Goal: Information Seeking & Learning: Learn about a topic

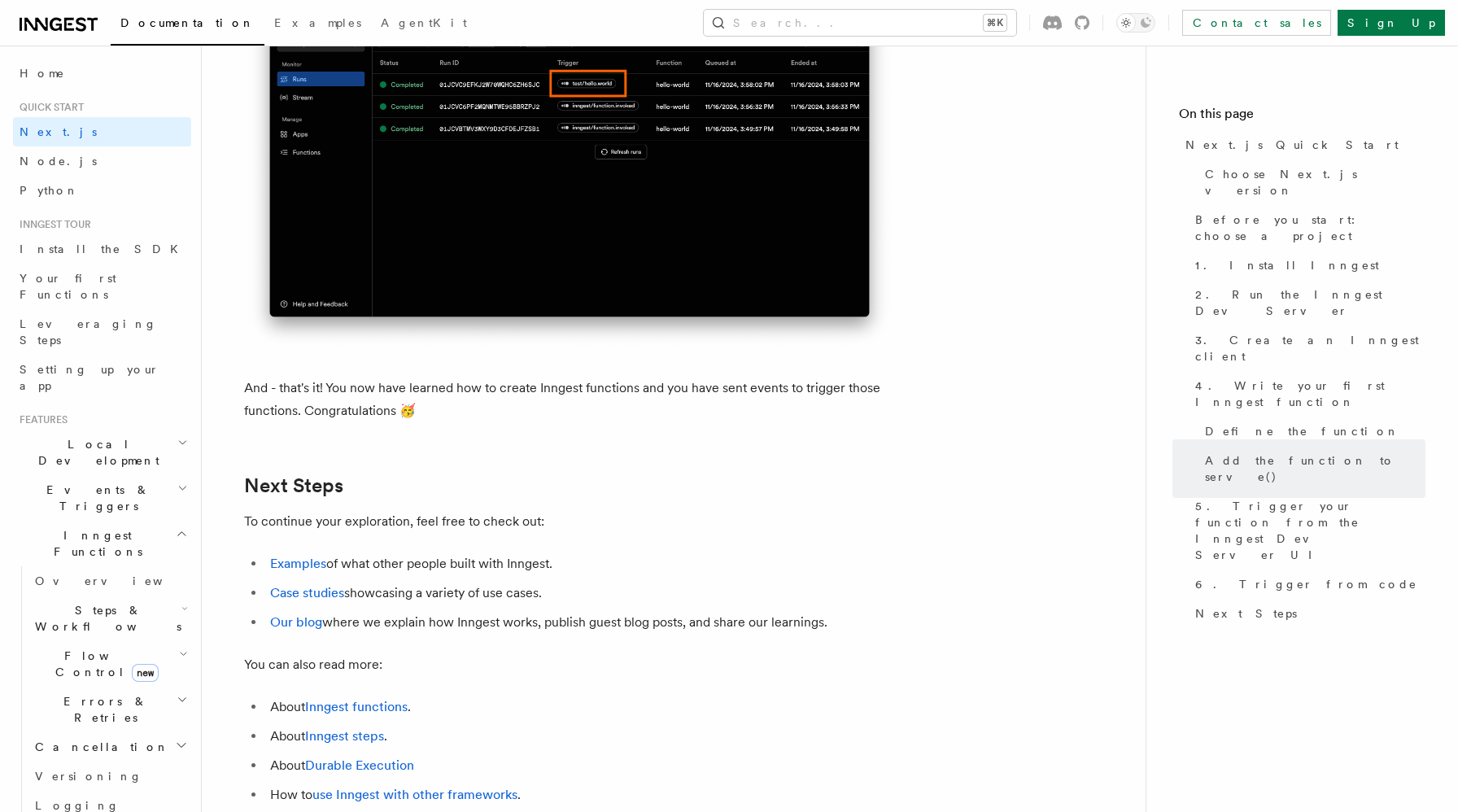
scroll to position [9780, 0]
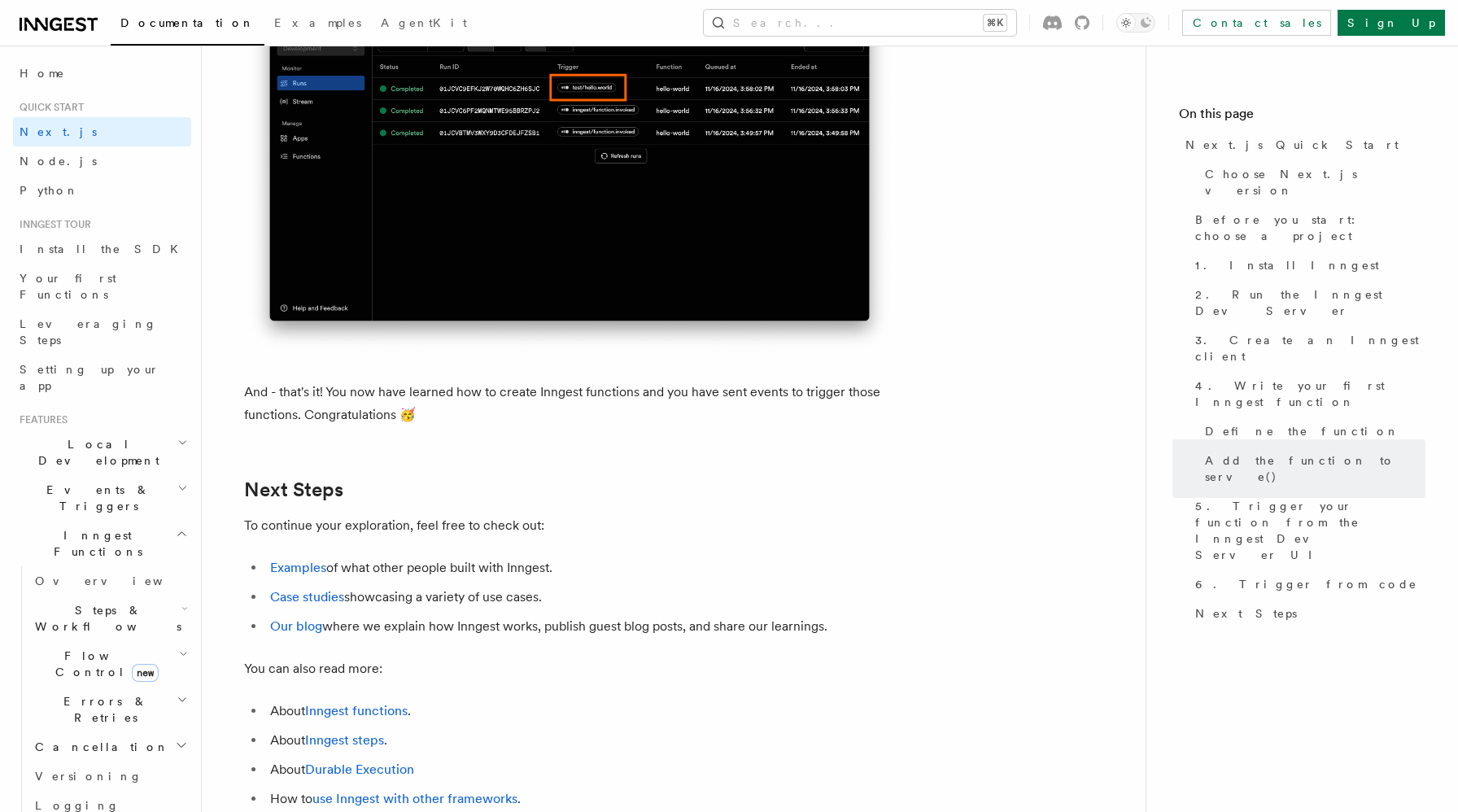
click at [178, 528] on icon "button" at bounding box center [182, 534] width 13 height 13
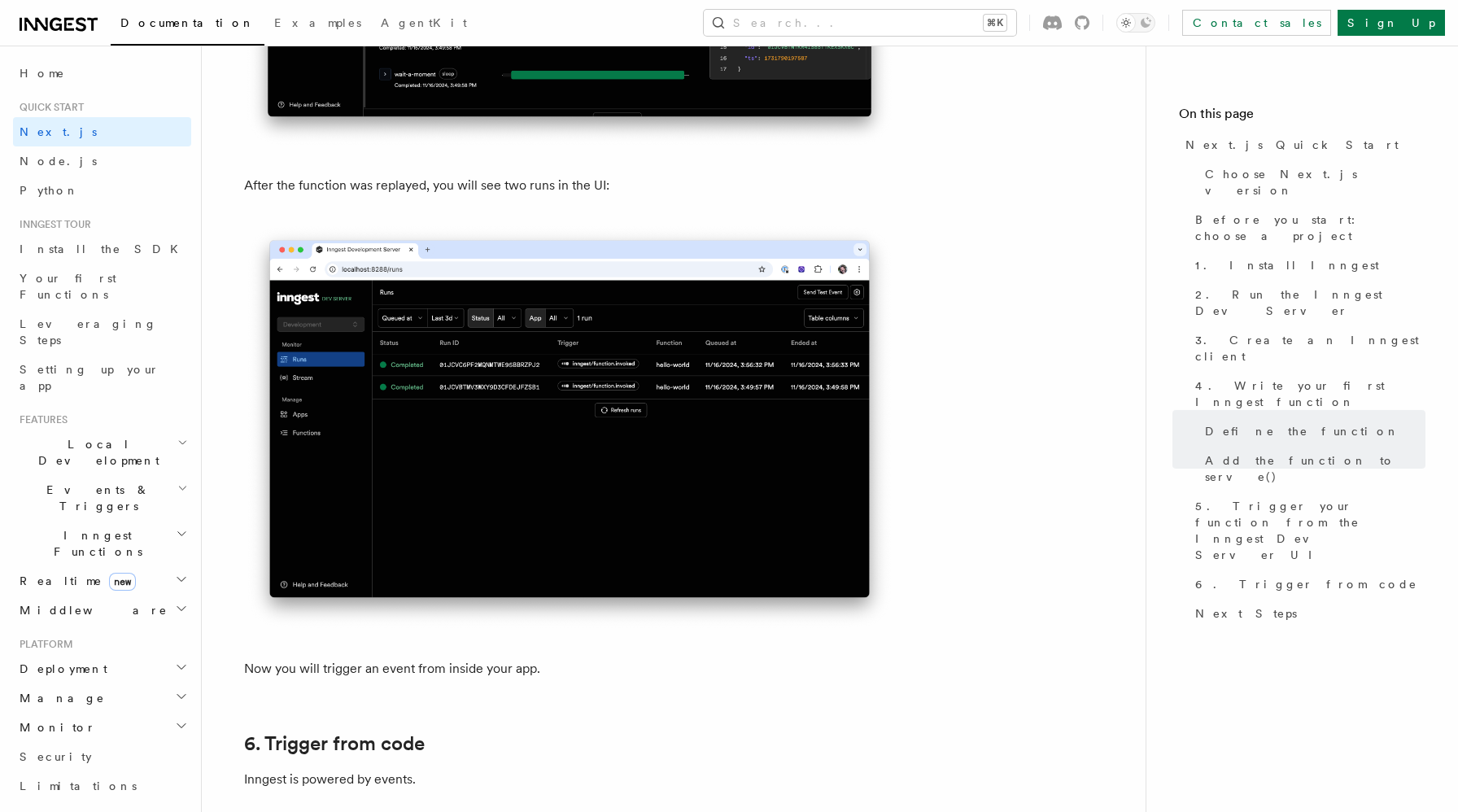
scroll to position [7496, 0]
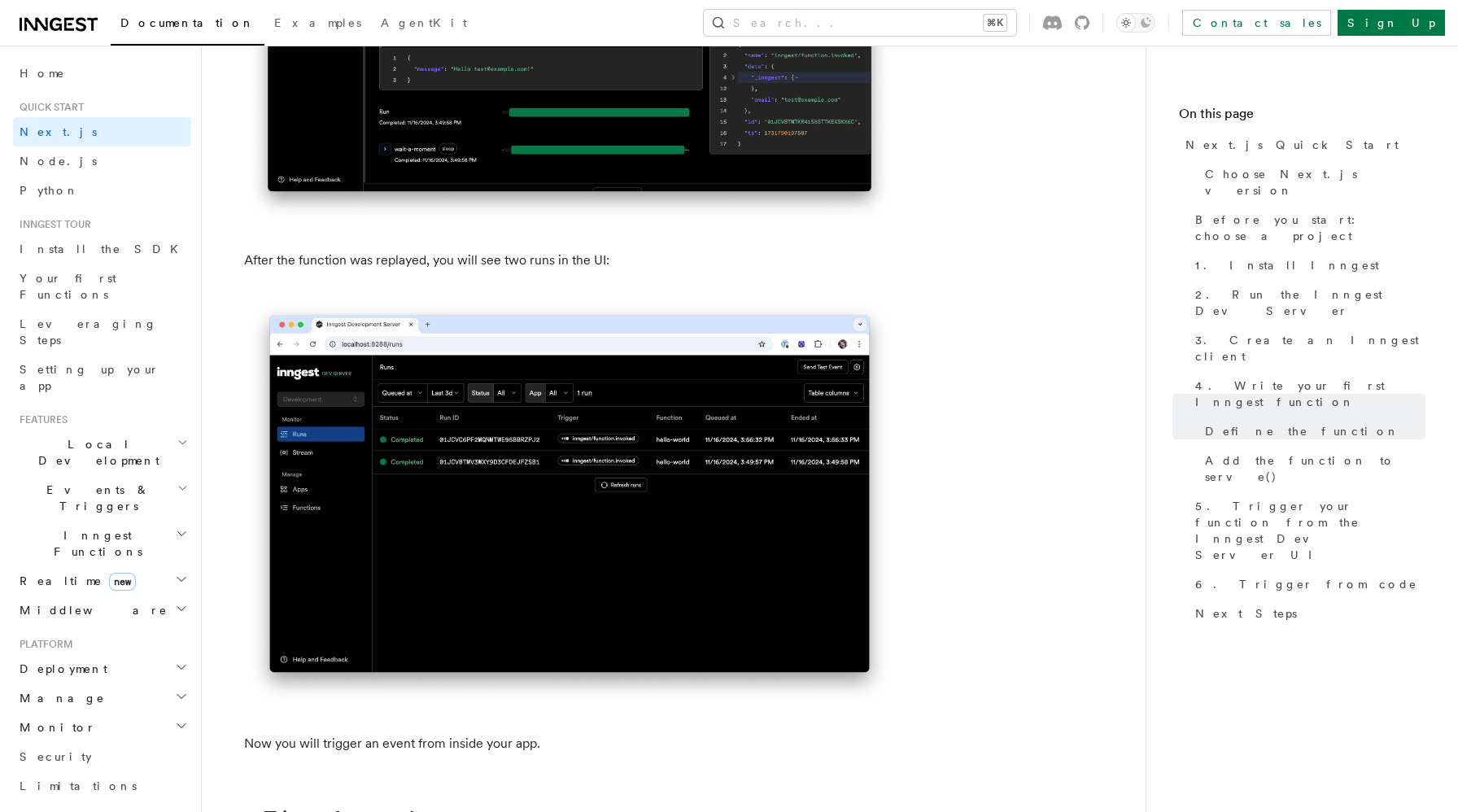
click at [181, 528] on icon "button" at bounding box center [182, 534] width 13 height 13
click at [181, 532] on icon "button" at bounding box center [182, 534] width 8 height 4
click at [75, 124] on link "Next.js" at bounding box center [103, 132] width 178 height 29
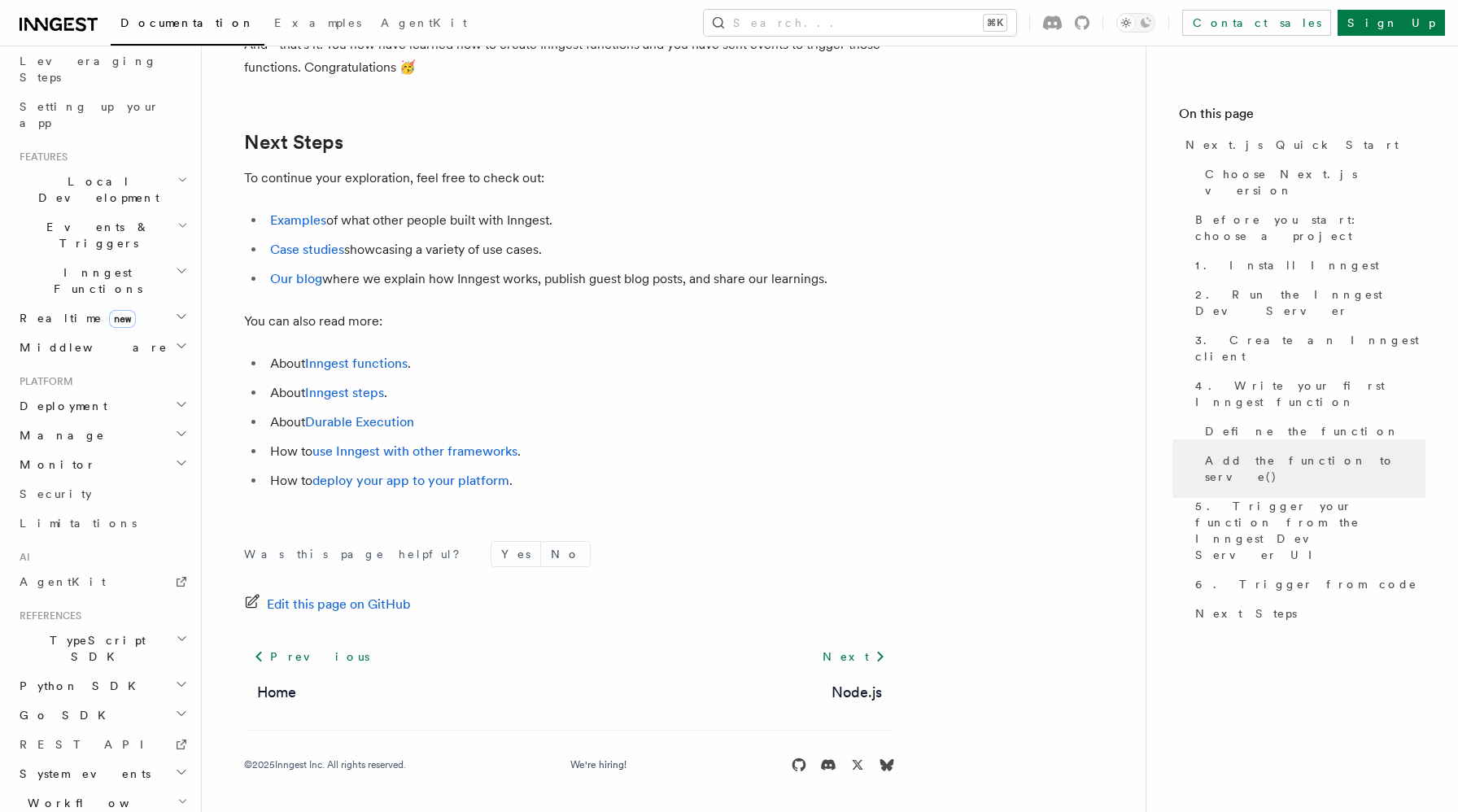
scroll to position [202, 0]
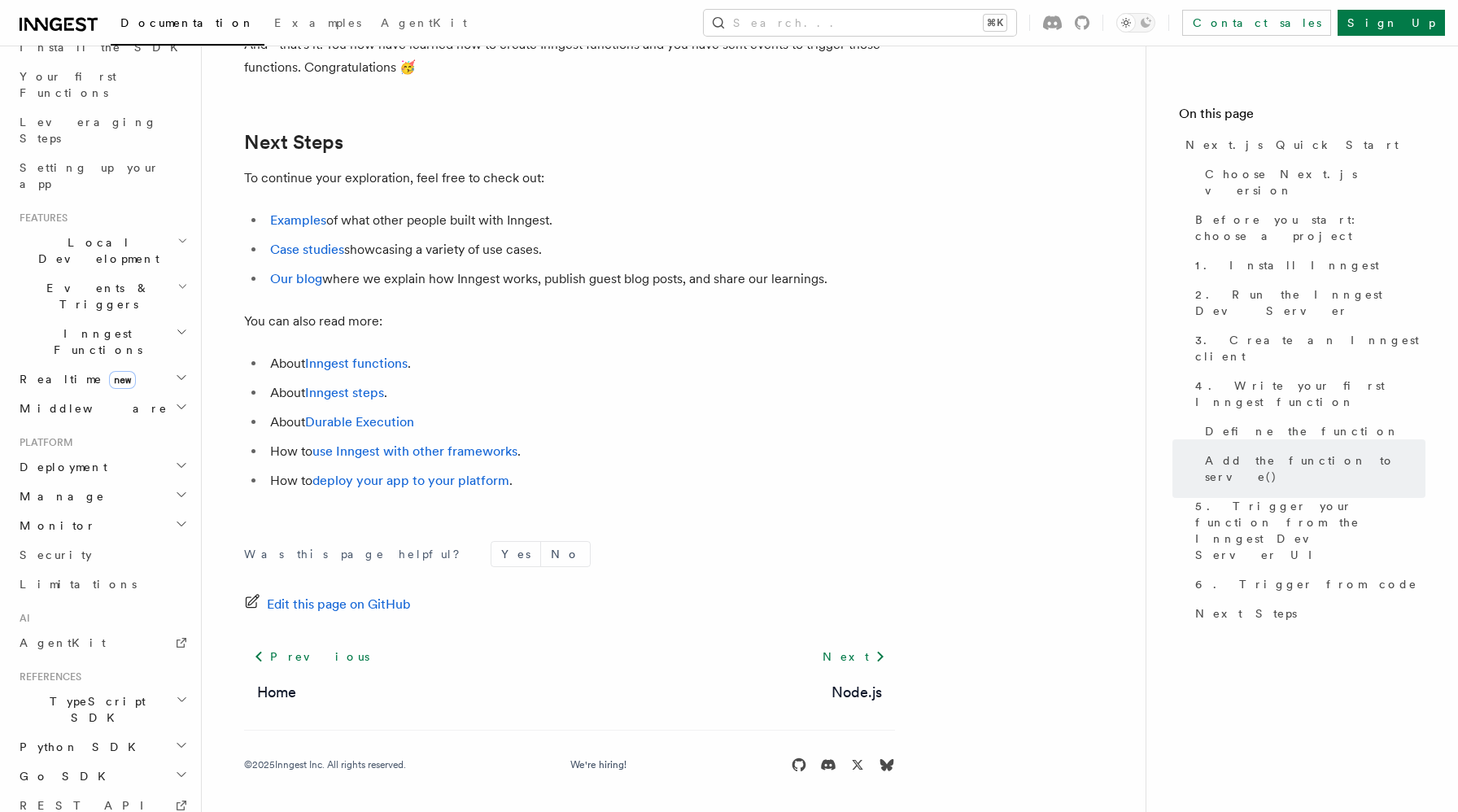
click at [173, 393] on h2 "Middleware" at bounding box center [103, 408] width 178 height 29
click at [176, 319] on h2 "Inngest Functions" at bounding box center [103, 342] width 178 height 46
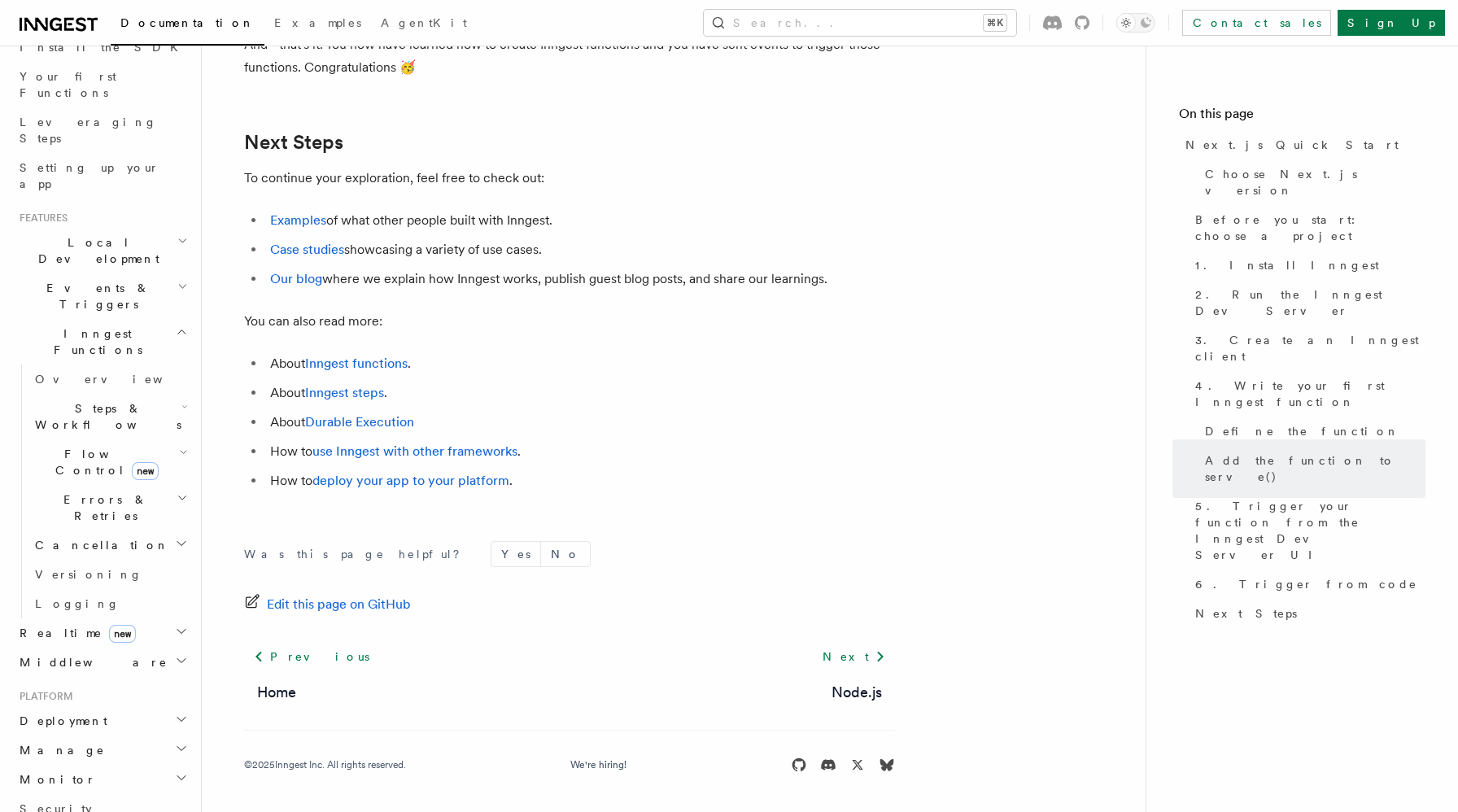
click at [176, 319] on h2 "Inngest Functions" at bounding box center [103, 342] width 178 height 46
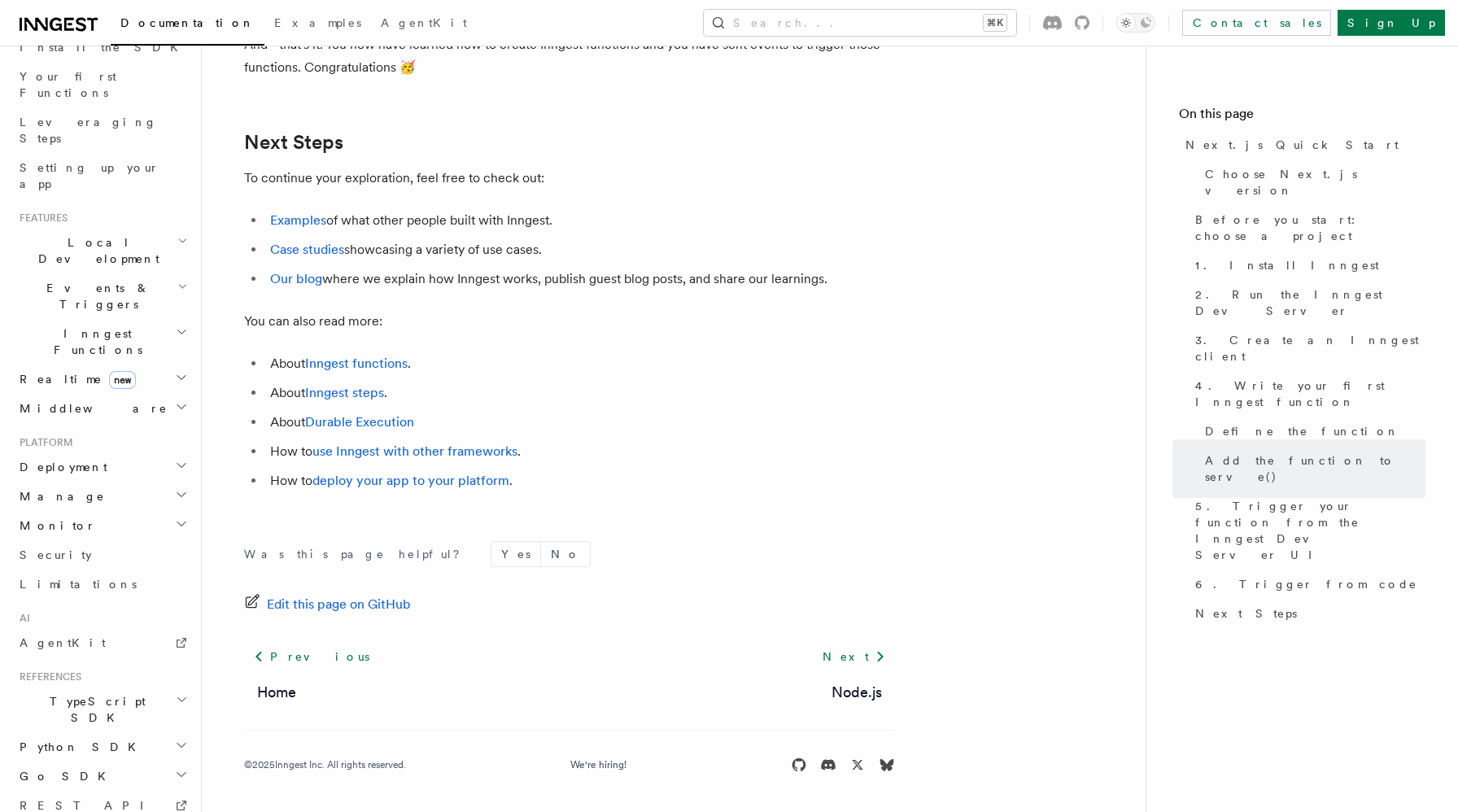
click at [168, 273] on h2 "Events & Triggers" at bounding box center [103, 296] width 178 height 46
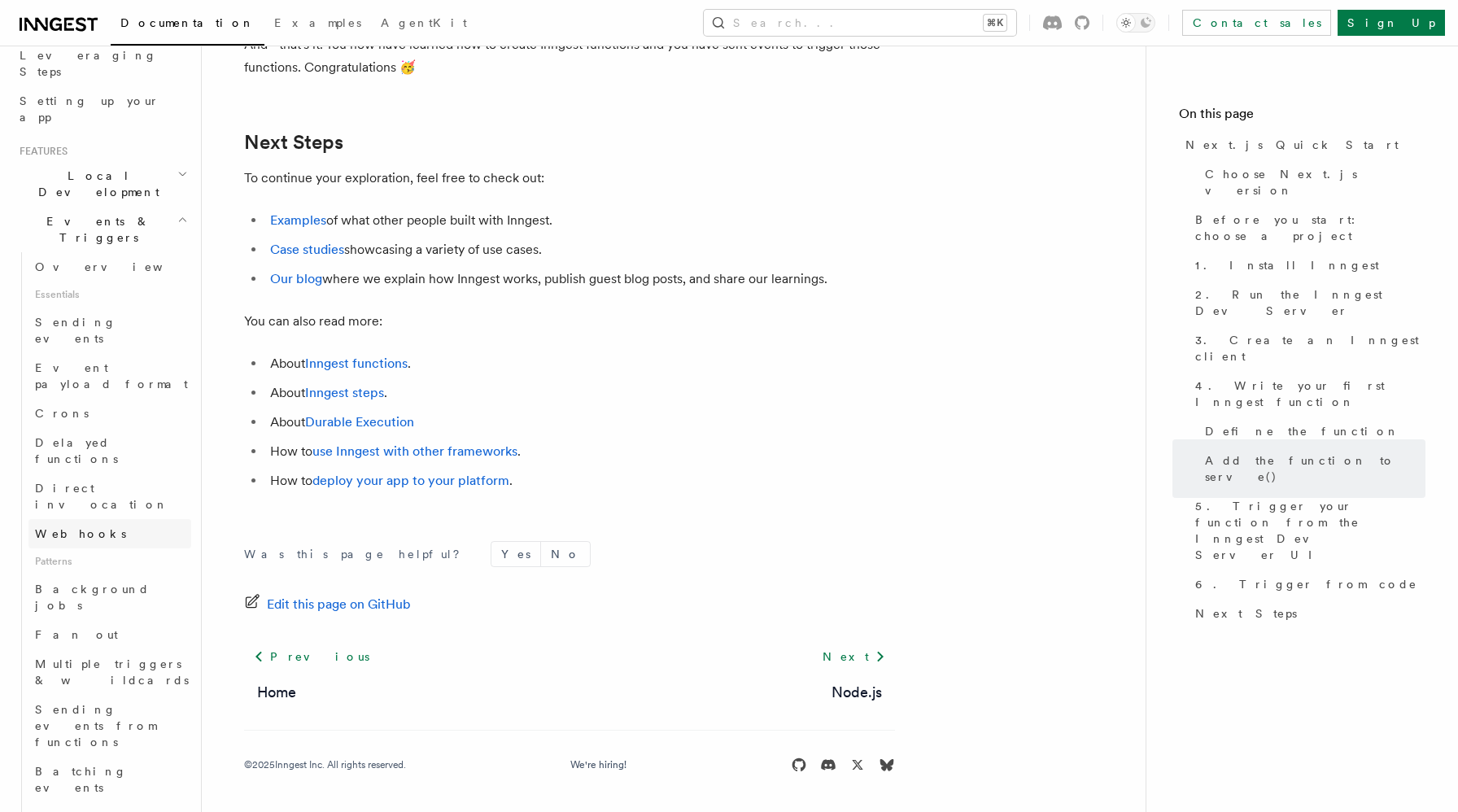
scroll to position [269, 0]
click at [73, 582] on span "Background jobs" at bounding box center [93, 596] width 115 height 29
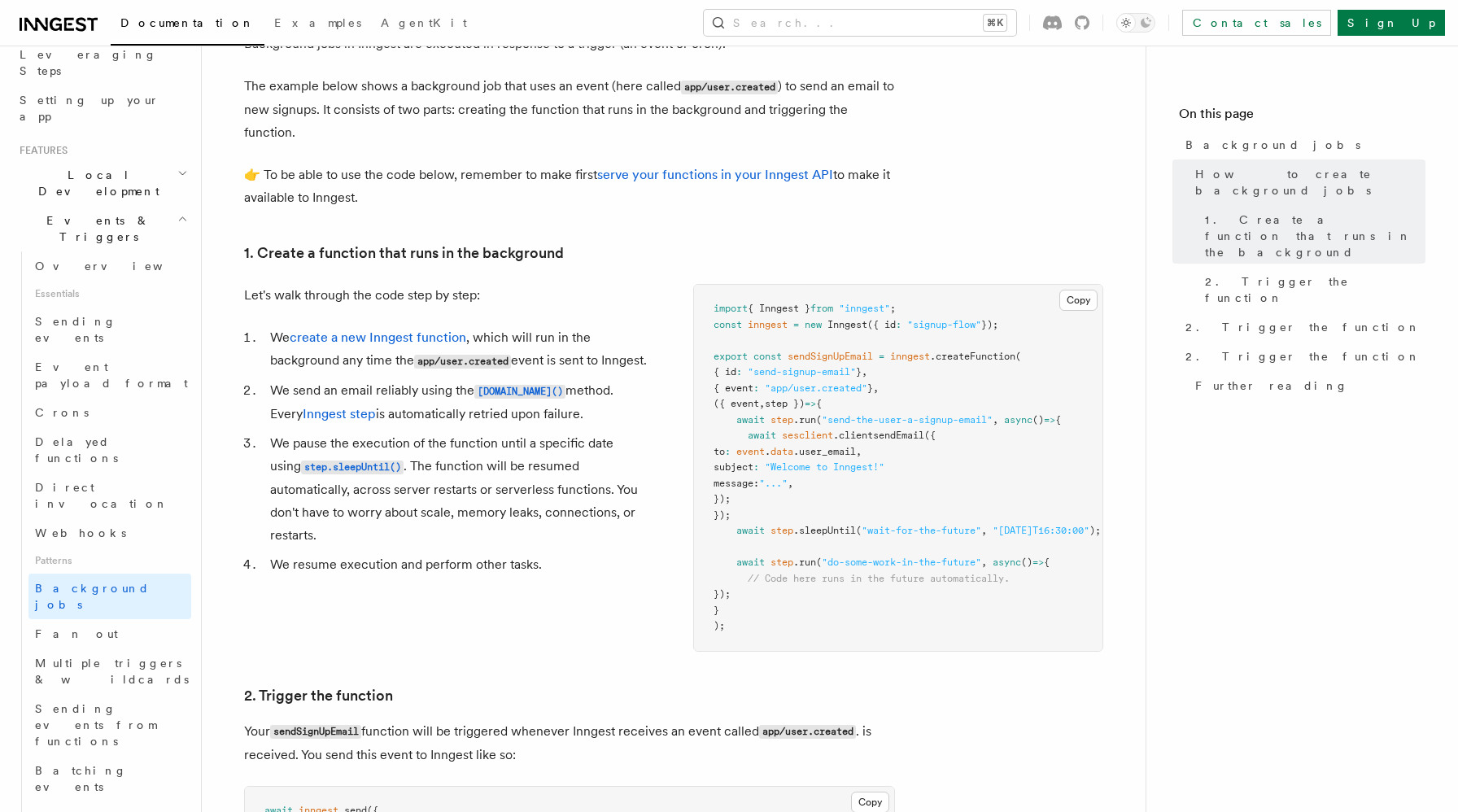
scroll to position [431, 0]
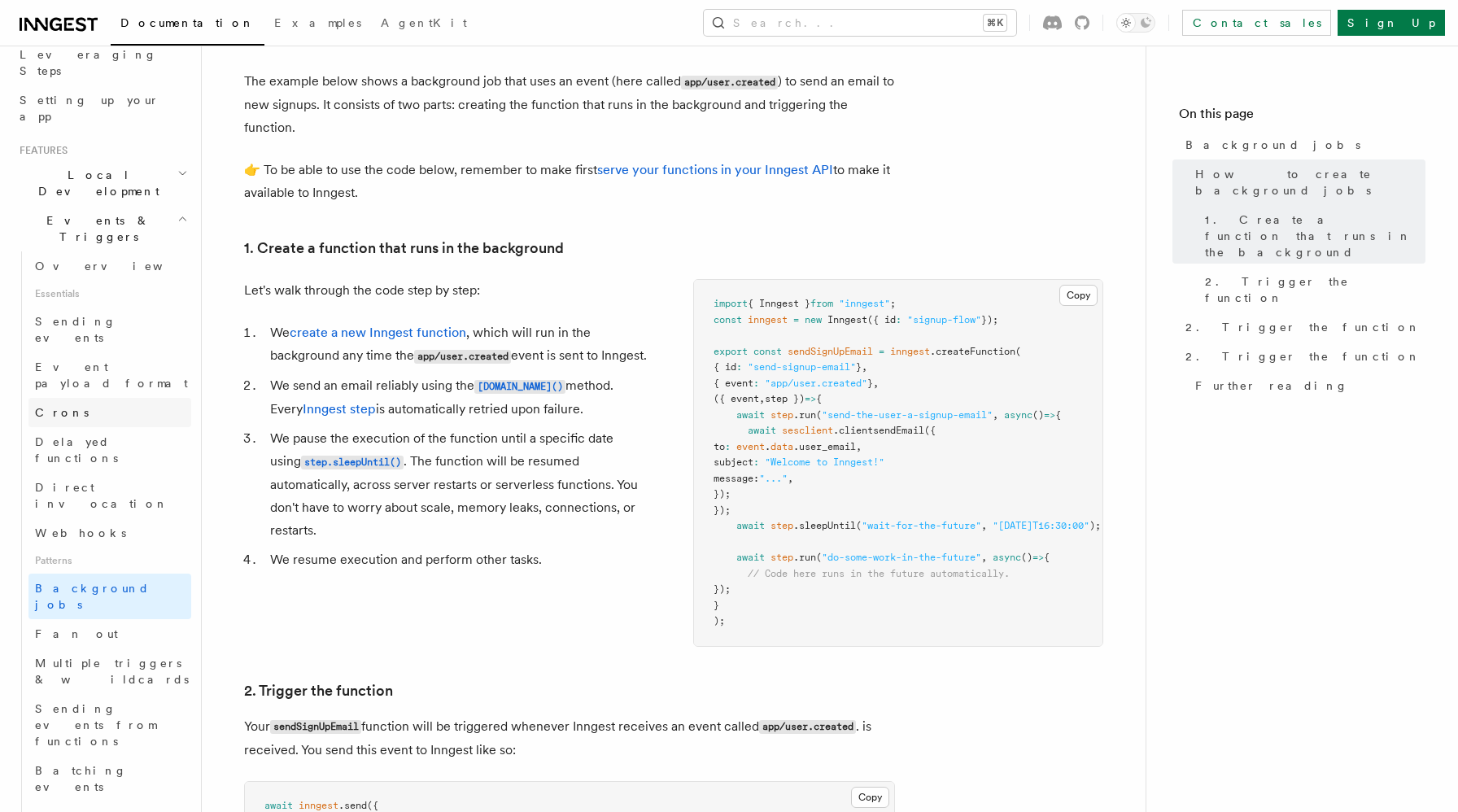
click at [78, 398] on link "Crons" at bounding box center [109, 412] width 163 height 29
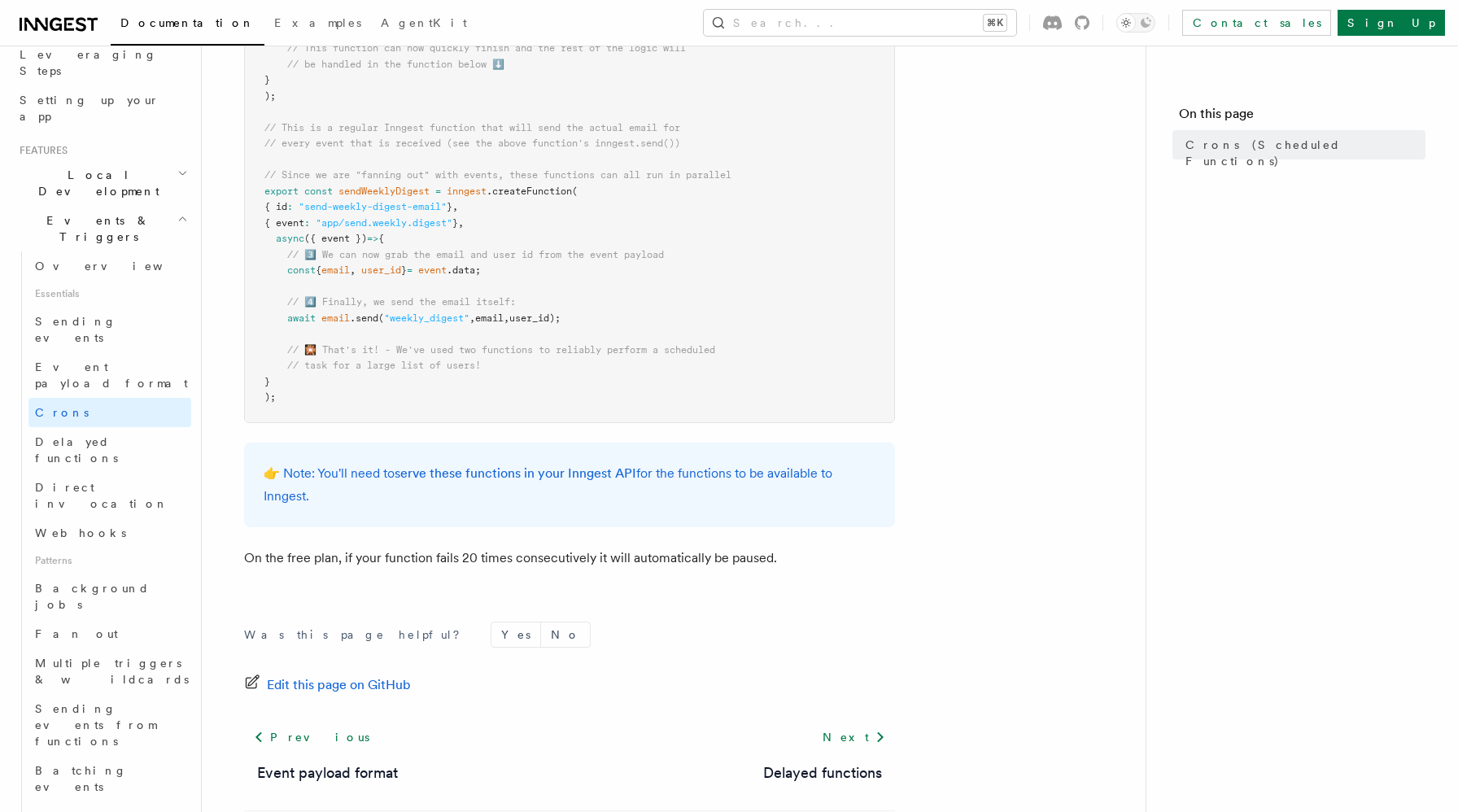
scroll to position [974, 0]
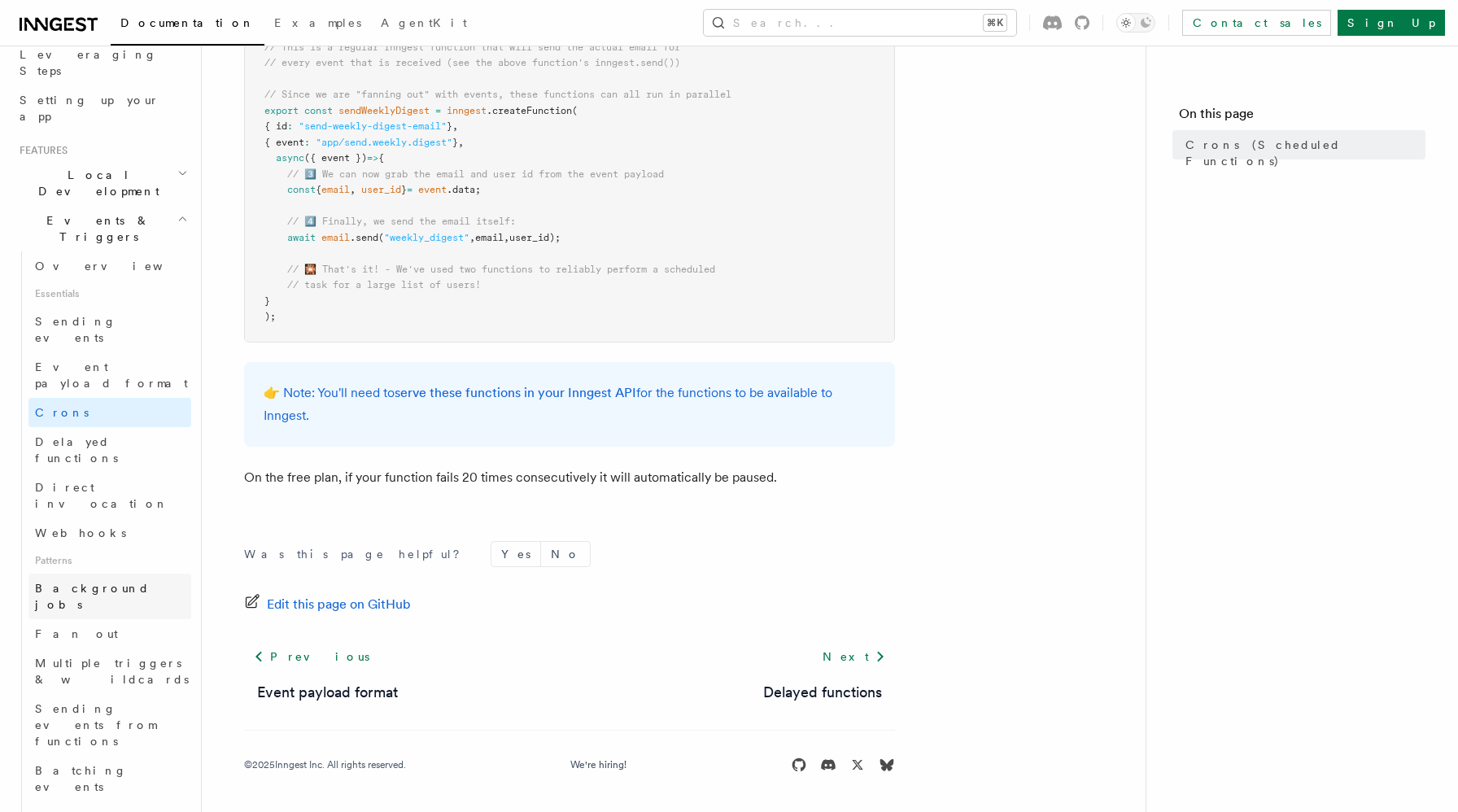
click at [86, 582] on span "Background jobs" at bounding box center [93, 596] width 115 height 29
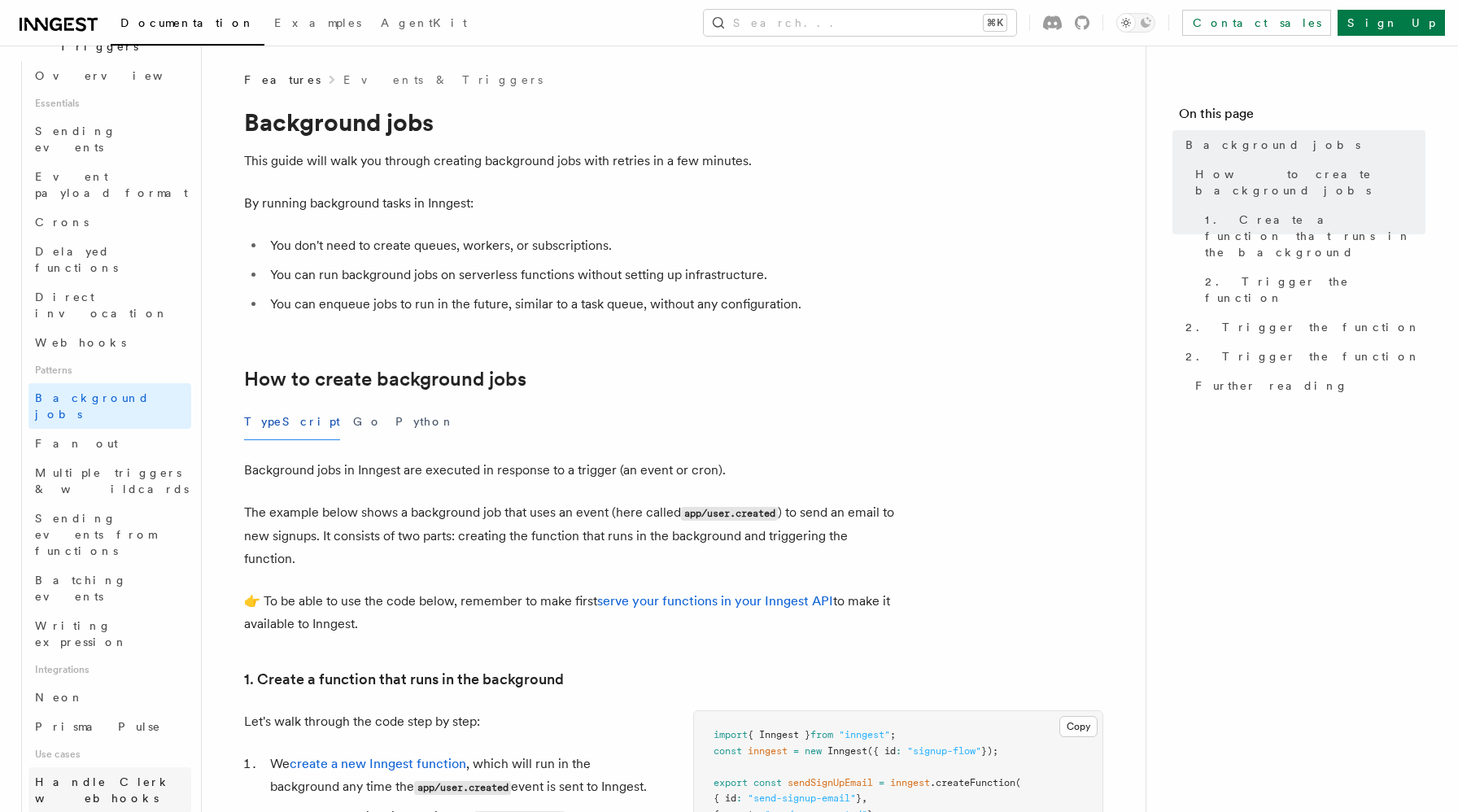
scroll to position [388, 0]
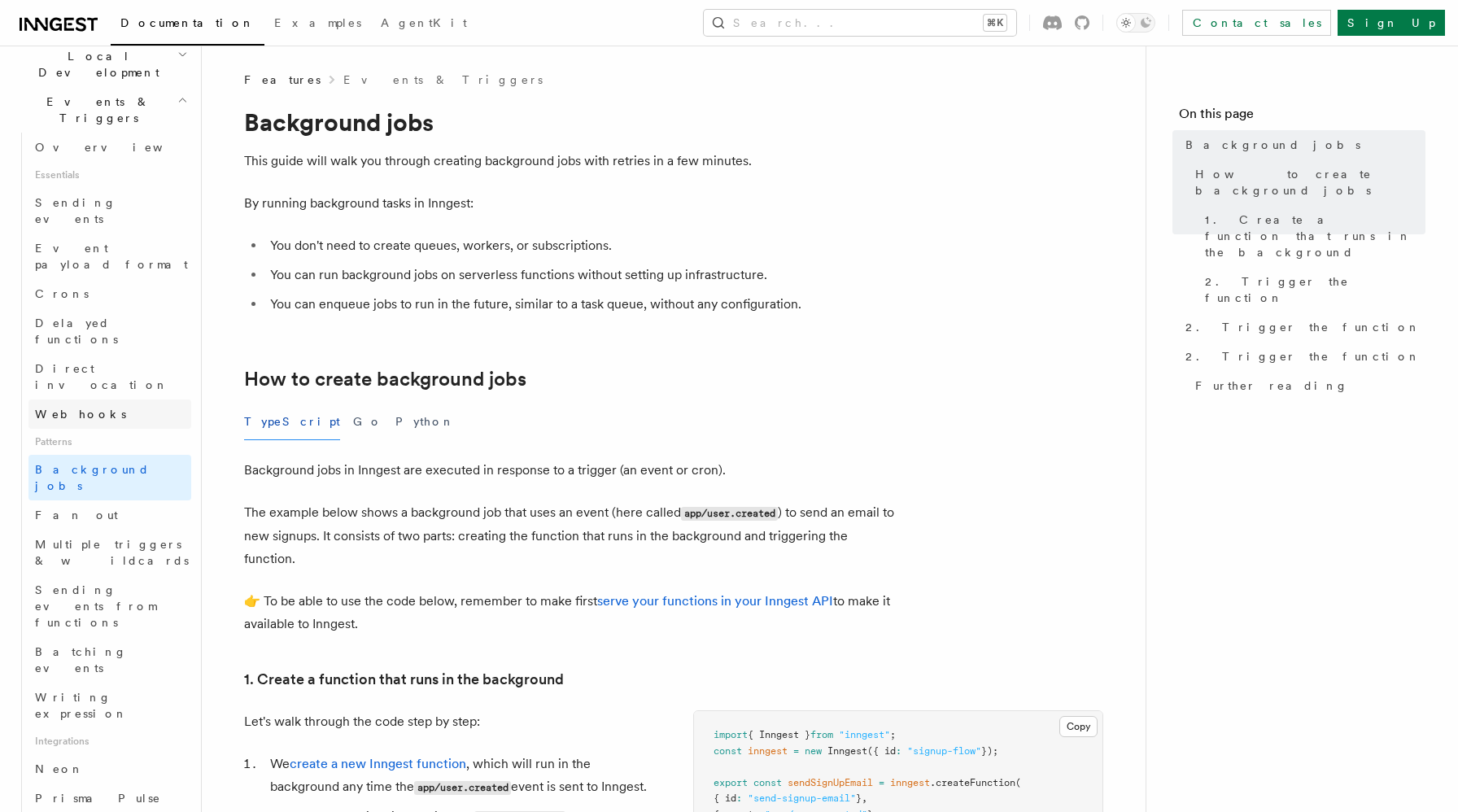
click at [75, 408] on span "Webhooks" at bounding box center [80, 414] width 91 height 13
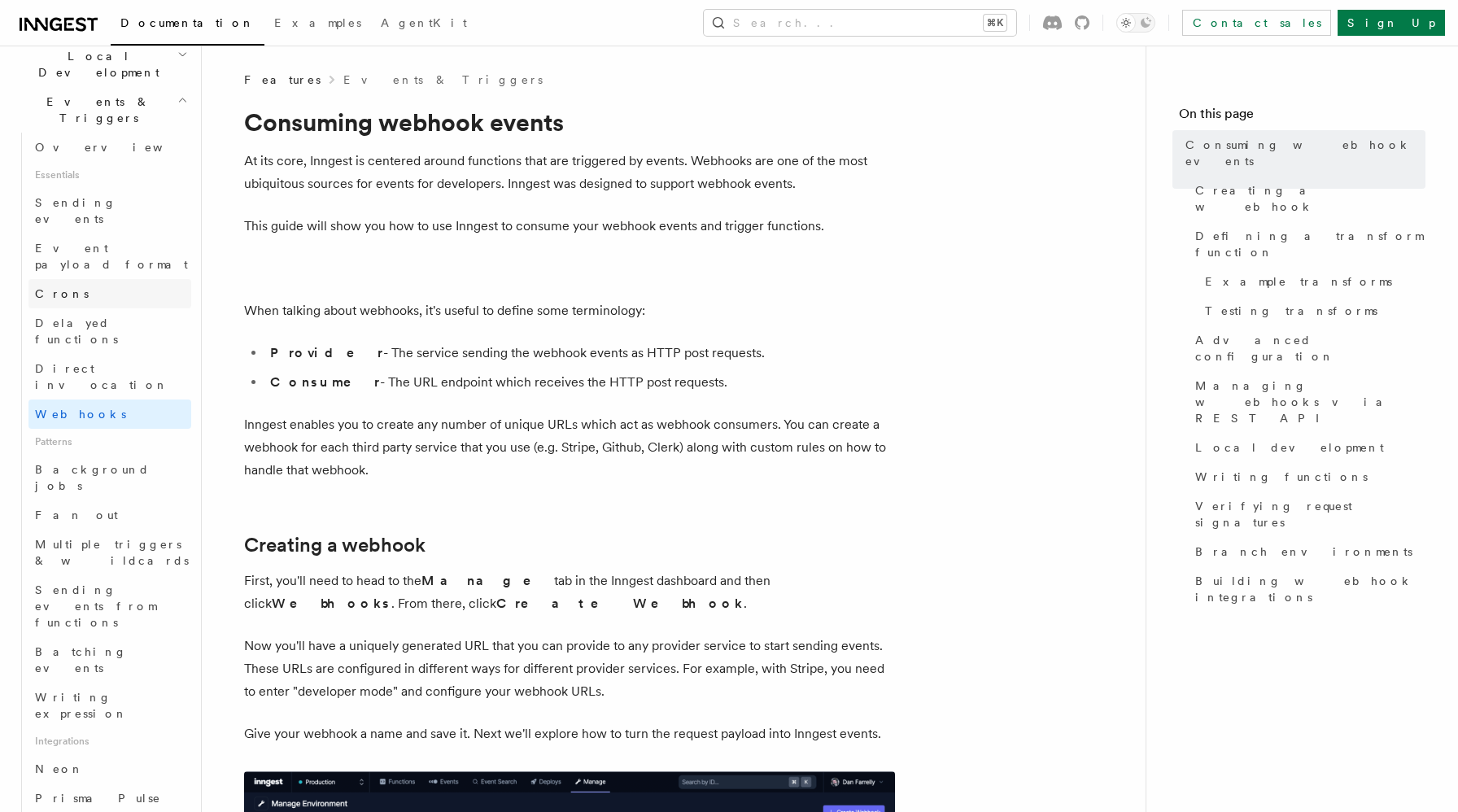
click at [58, 288] on span "Crons" at bounding box center [62, 294] width 53 height 13
